Goal: Information Seeking & Learning: Learn about a topic

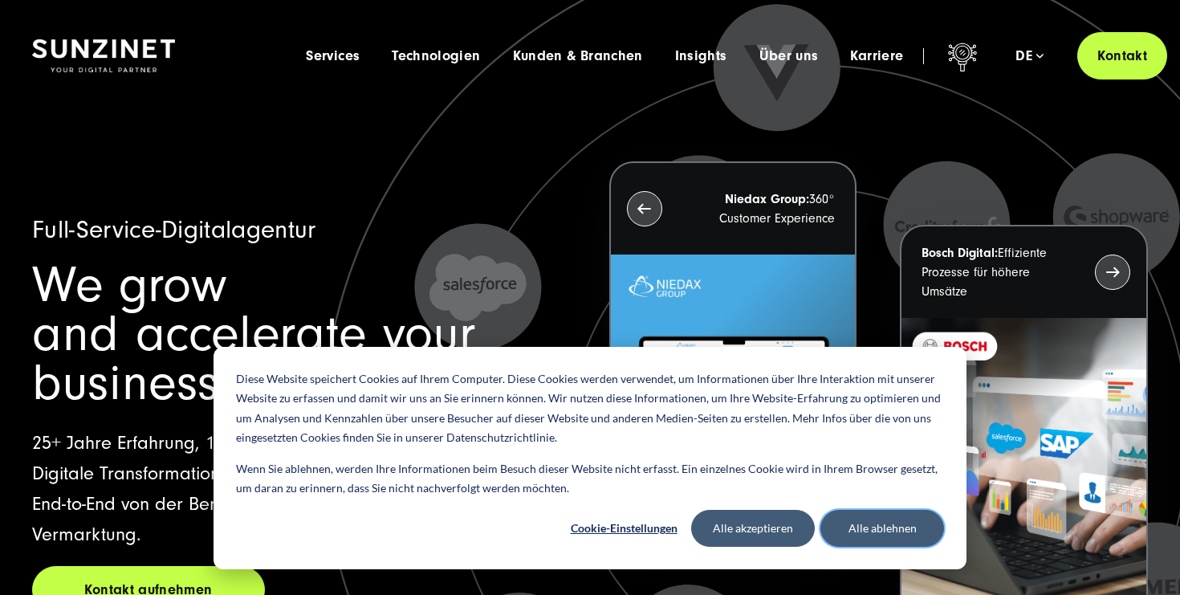
click at [867, 524] on button "Alle ablehnen" at bounding box center [883, 528] width 124 height 37
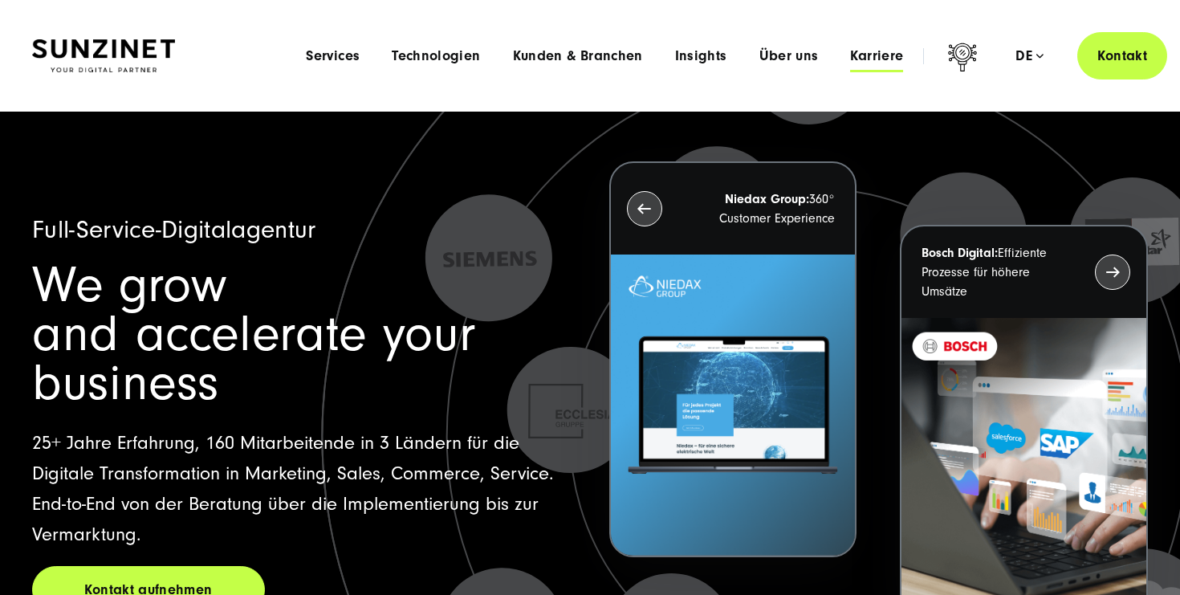
click at [876, 56] on span "Karriere" at bounding box center [876, 56] width 53 height 16
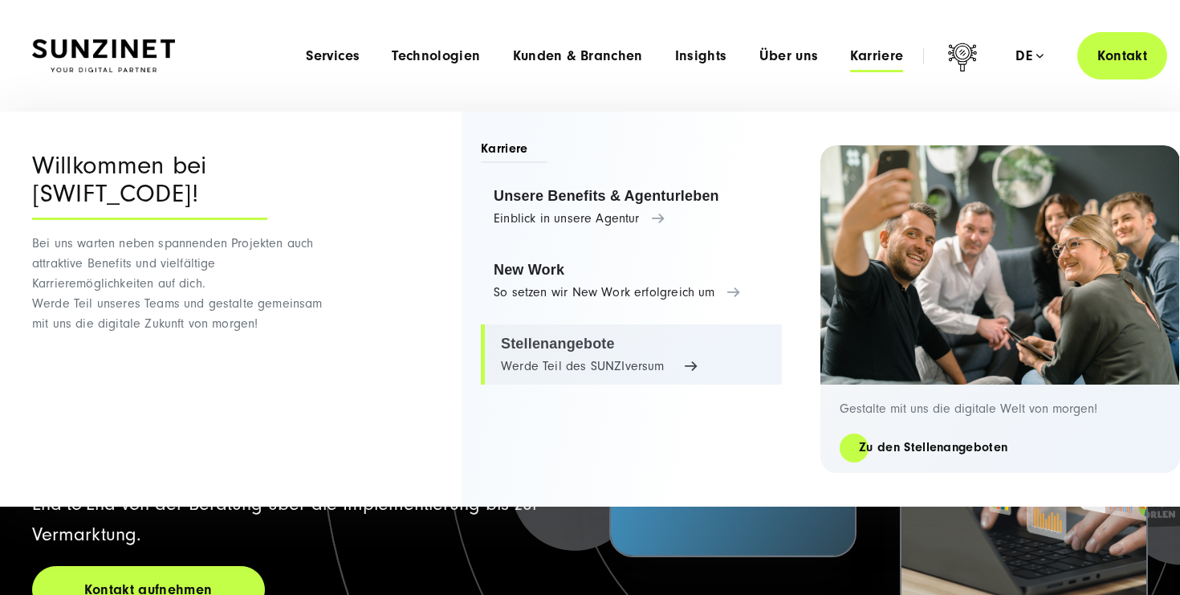
click at [551, 352] on link "Stellenangebote Werde Teil des SUNZIversum" at bounding box center [631, 354] width 301 height 61
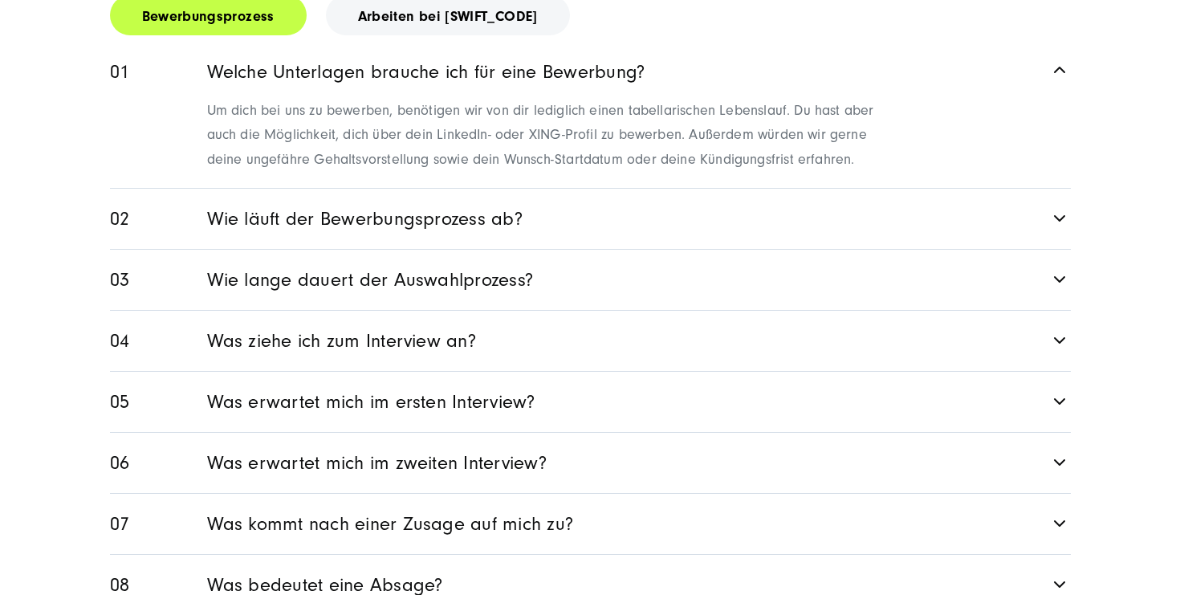
scroll to position [2355, 0]
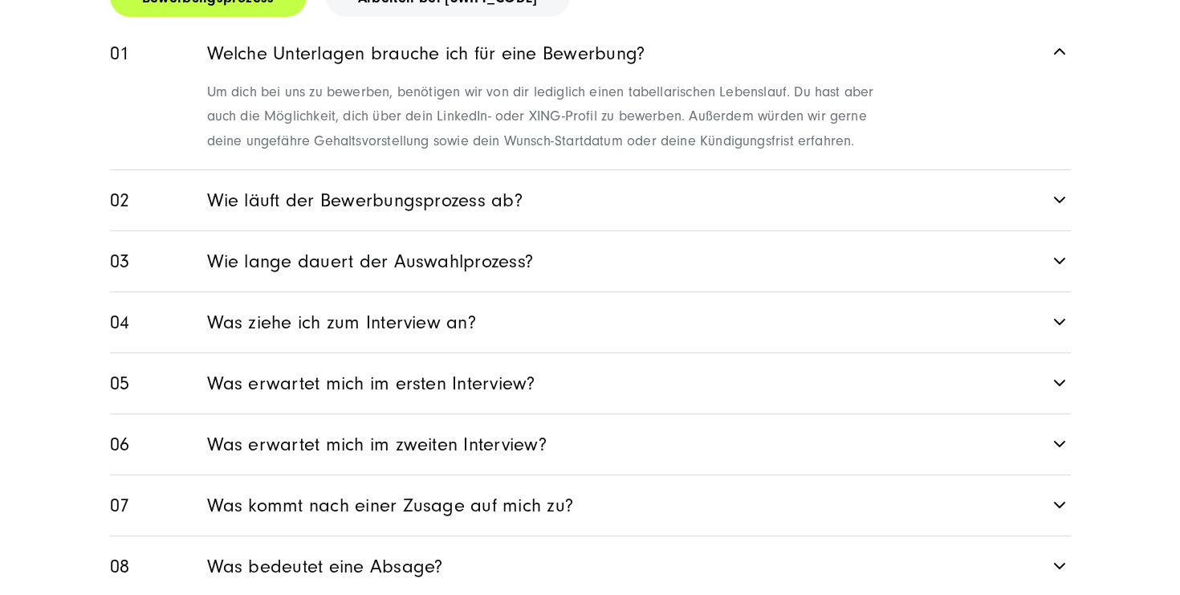
click at [226, 195] on link "Wie läuft der Bewerbungsprozess ab?" at bounding box center [590, 200] width 961 height 60
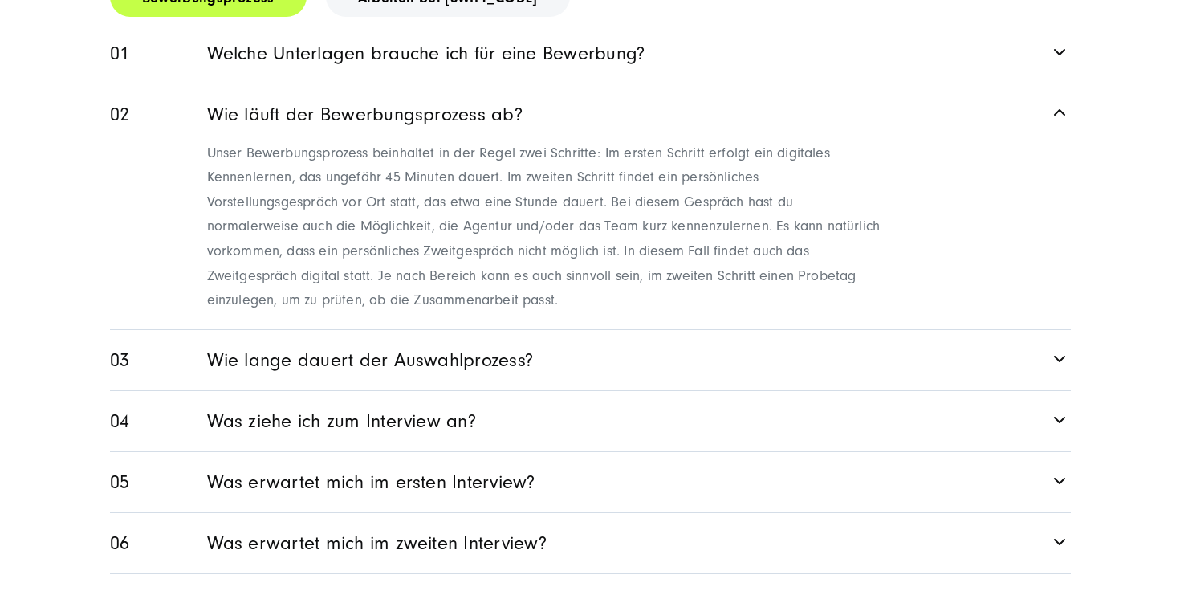
click at [259, 84] on link "Wie läuft der Bewerbungsprozess ab?" at bounding box center [590, 111] width 961 height 55
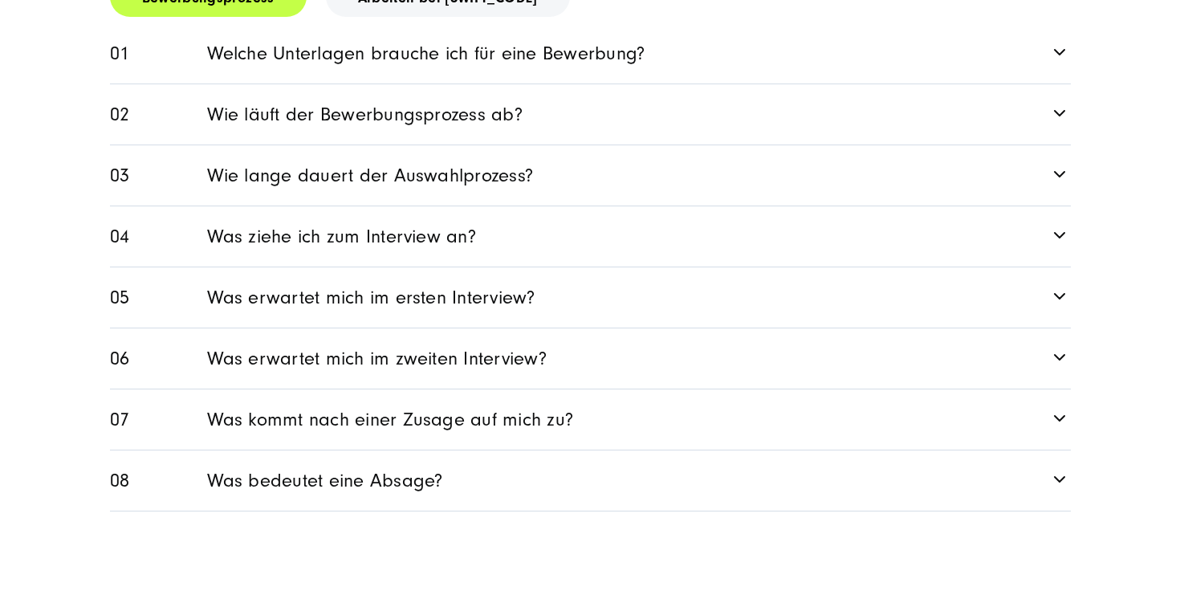
click at [229, 156] on link "Wie lange dauert der Auswahlprozess?" at bounding box center [590, 175] width 961 height 60
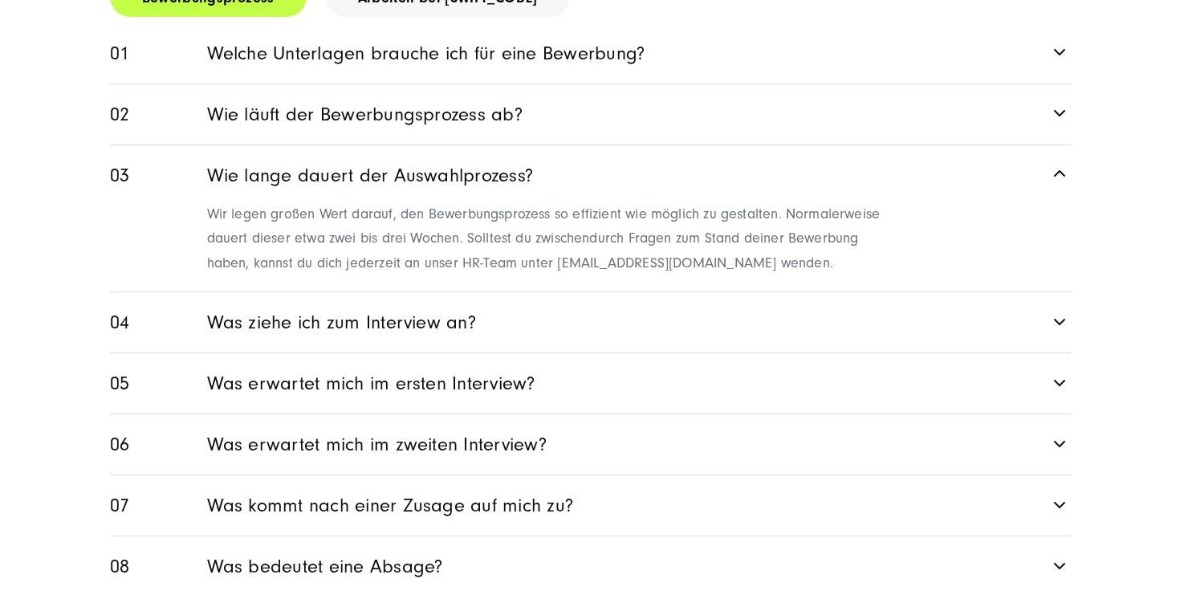
click at [229, 156] on link "Wie lange dauert der Auswahlprozess?" at bounding box center [590, 172] width 961 height 55
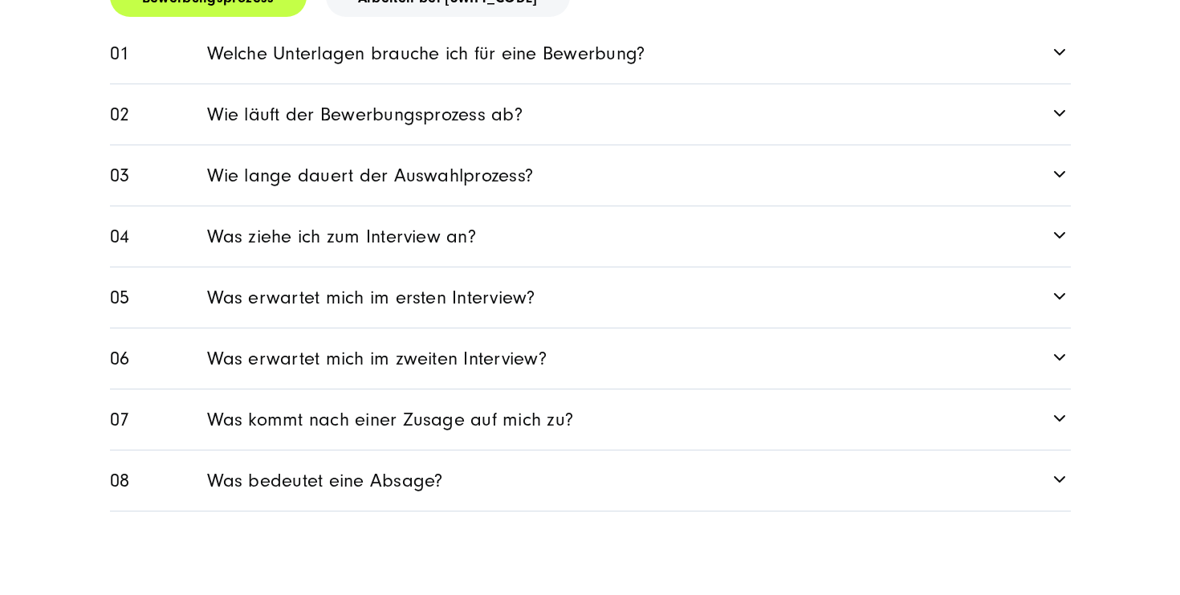
click at [225, 328] on link "Was erwartet mich im zweiten Interview?" at bounding box center [590, 358] width 961 height 60
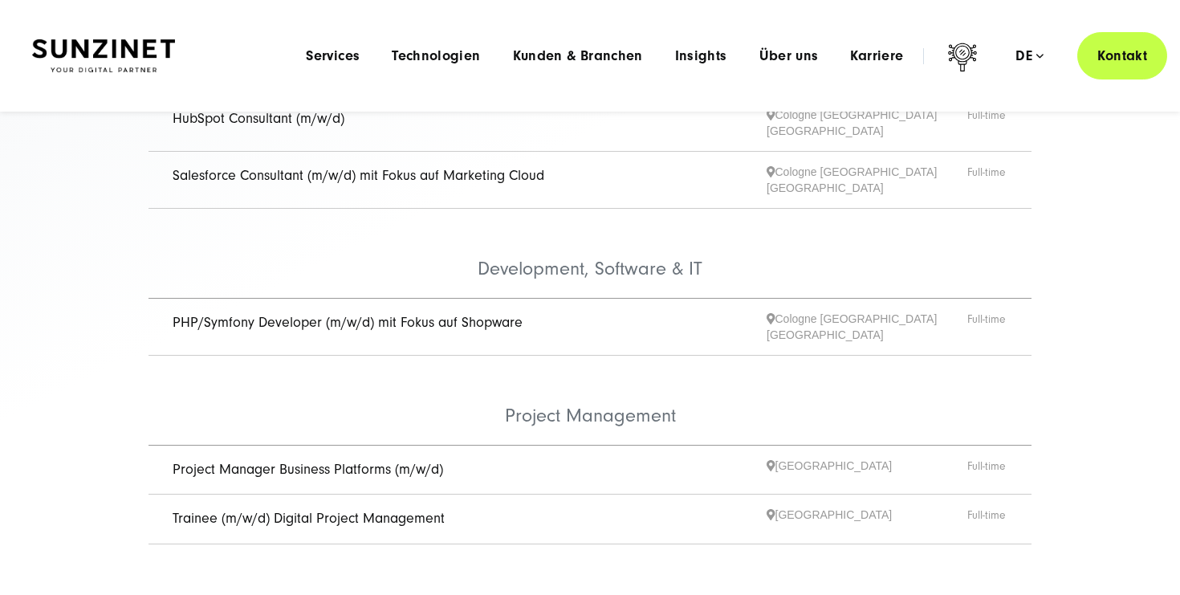
scroll to position [0, 0]
